Goal: Navigation & Orientation: Find specific page/section

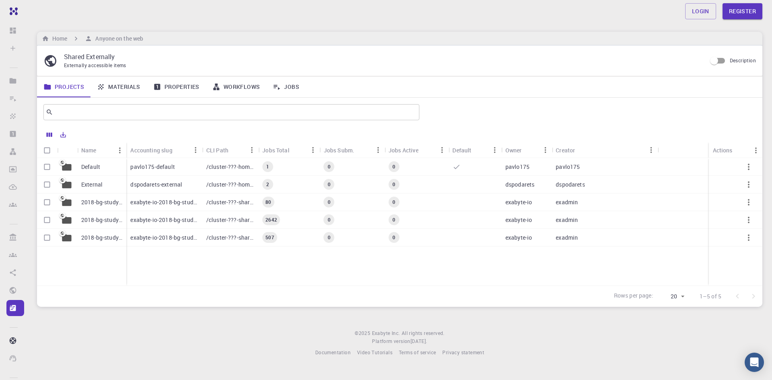
click at [145, 166] on p "pavlo175-default" at bounding box center [152, 167] width 44 height 8
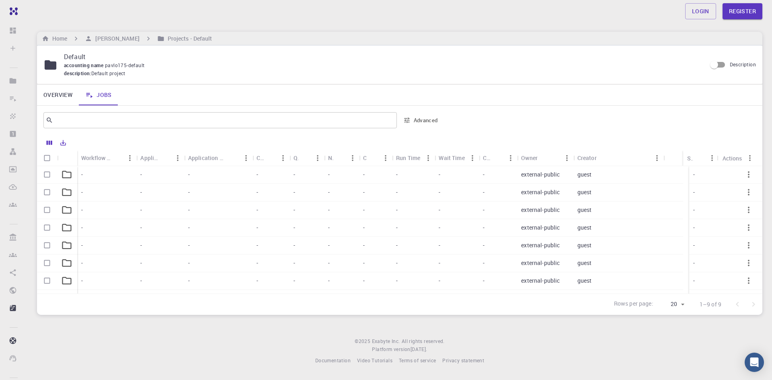
click at [125, 176] on div "-" at bounding box center [106, 175] width 59 height 18
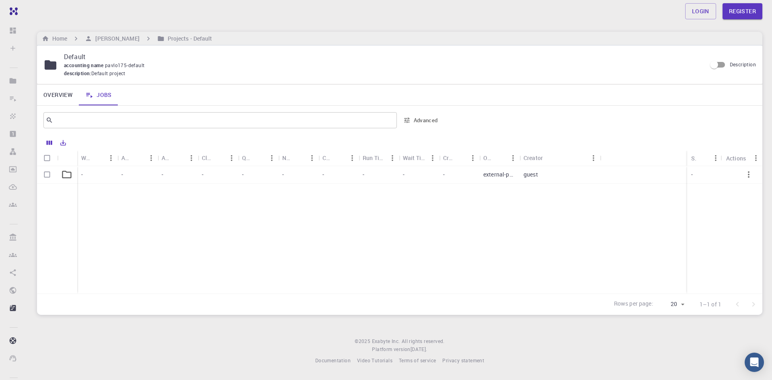
click at [126, 176] on div "-" at bounding box center [137, 175] width 40 height 18
click at [54, 41] on h6 "Home" at bounding box center [58, 38] width 18 height 9
